Goal: Transaction & Acquisition: Purchase product/service

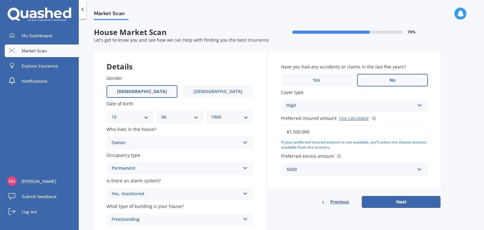
select select "15"
select select "06"
select select "1960"
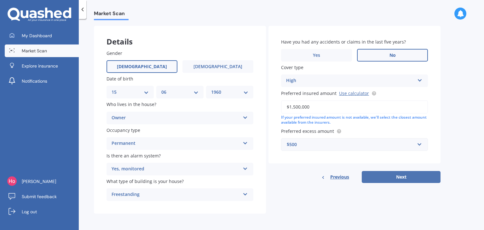
click at [403, 174] on button "Next" at bounding box center [400, 177] width 79 height 12
select select "15"
select select "06"
select select "1960"
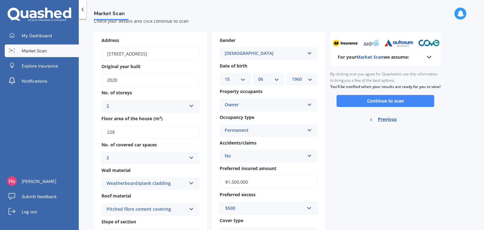
scroll to position [2, 0]
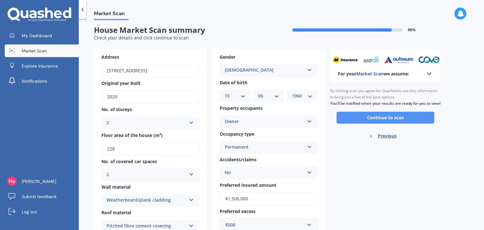
click at [347, 123] on button "Continue to scan" at bounding box center [385, 117] width 98 height 12
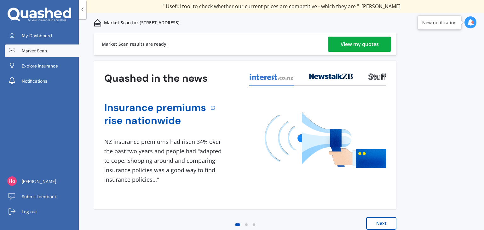
click at [333, 49] on link "View my quotes" at bounding box center [359, 44] width 63 height 15
